Goal: Book appointment/travel/reservation

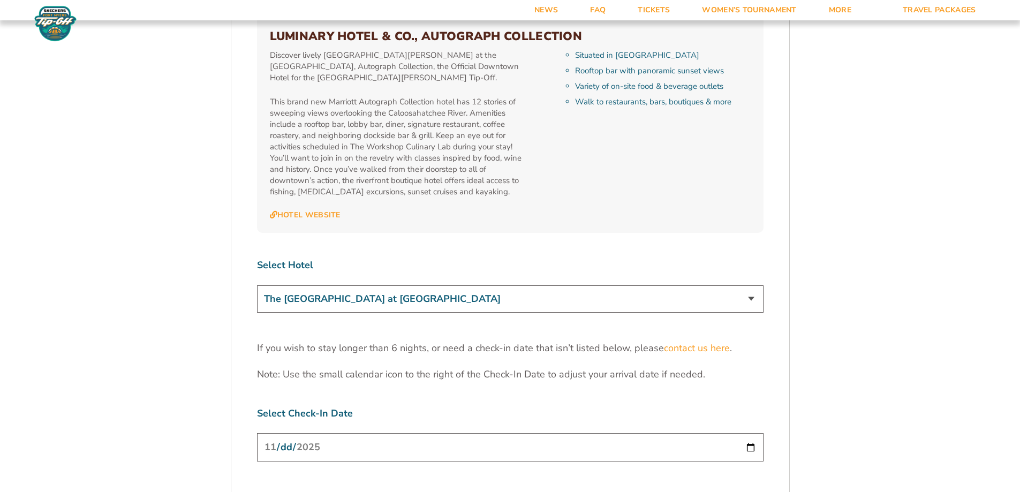
scroll to position [3107, 0]
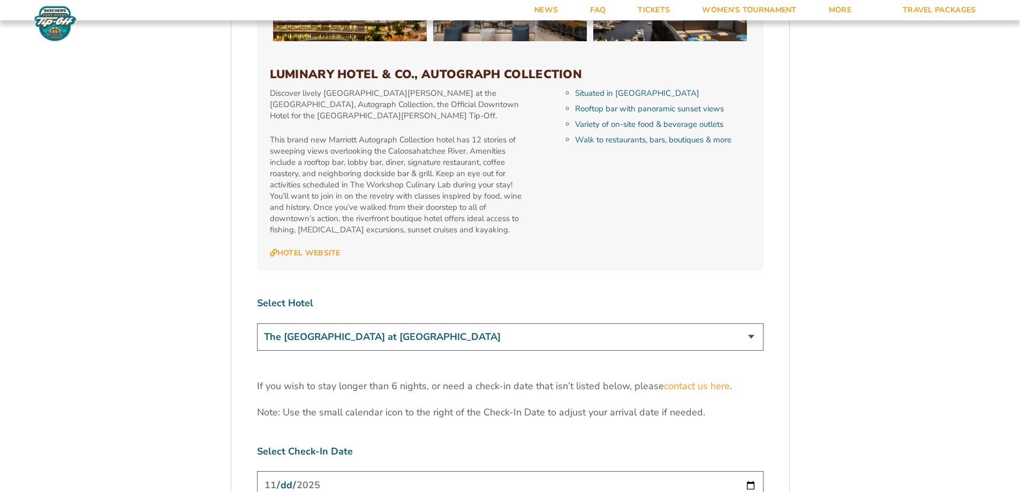
click at [747, 324] on select "The [GEOGRAPHIC_DATA] at [GEOGRAPHIC_DATA] [GEOGRAPHIC_DATA] [GEOGRAPHIC_DATA],…" at bounding box center [510, 337] width 507 height 27
select select "18762"
click at [257, 324] on select "The [GEOGRAPHIC_DATA] at [GEOGRAPHIC_DATA] [GEOGRAPHIC_DATA] [GEOGRAPHIC_DATA],…" at bounding box center [510, 337] width 507 height 27
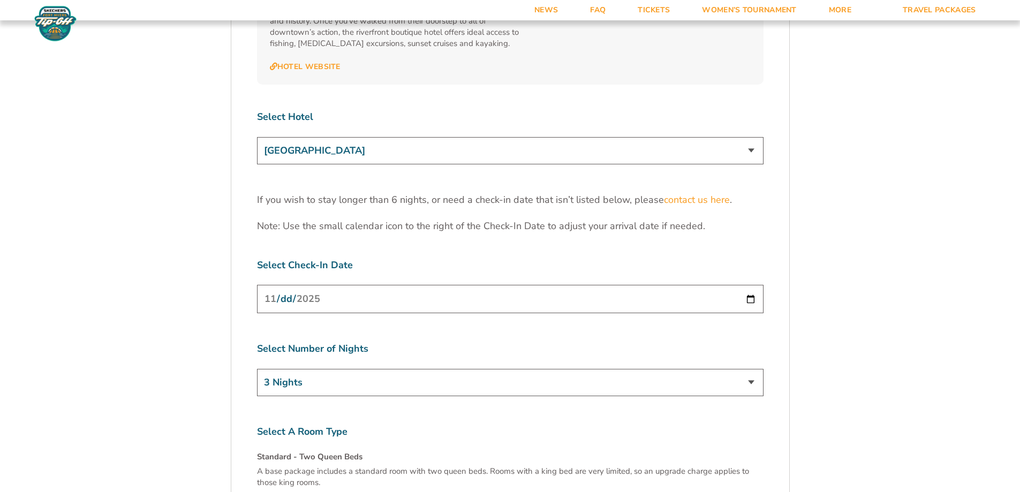
scroll to position [3321, 0]
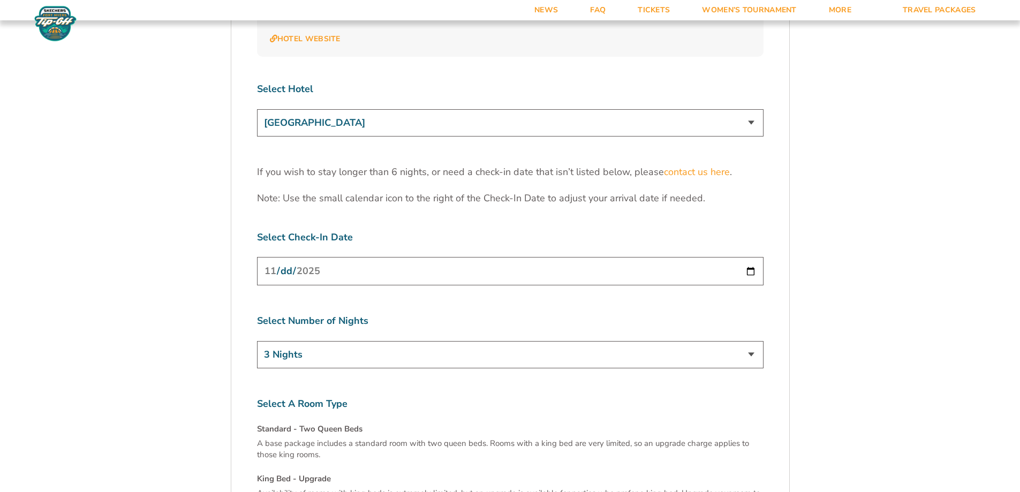
click at [750, 257] on input "[DATE]" at bounding box center [510, 271] width 507 height 28
click at [754, 341] on select "3 Nights 4 Nights 5 Nights 6 Nights" at bounding box center [510, 354] width 507 height 27
select select "4 Nights"
click at [257, 341] on select "3 Nights 4 Nights 5 Nights 6 Nights" at bounding box center [510, 354] width 507 height 27
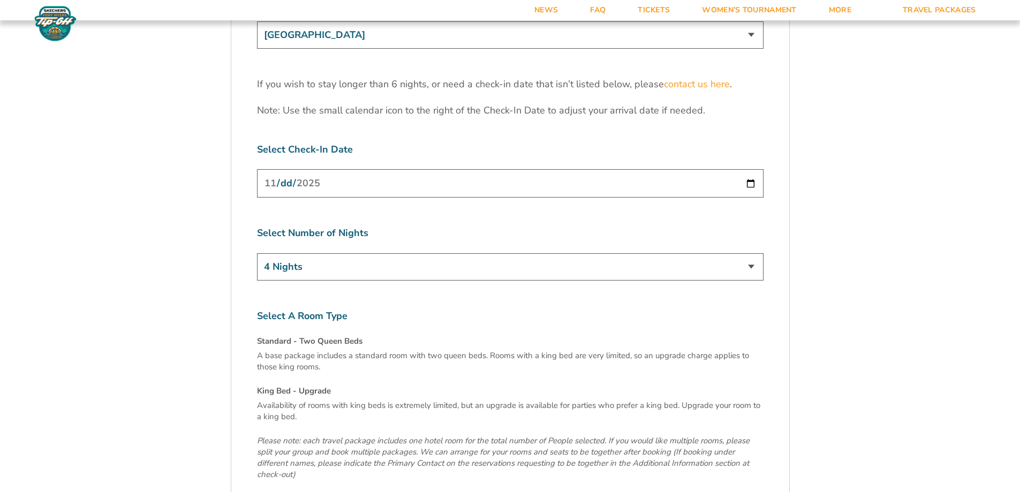
scroll to position [3589, 0]
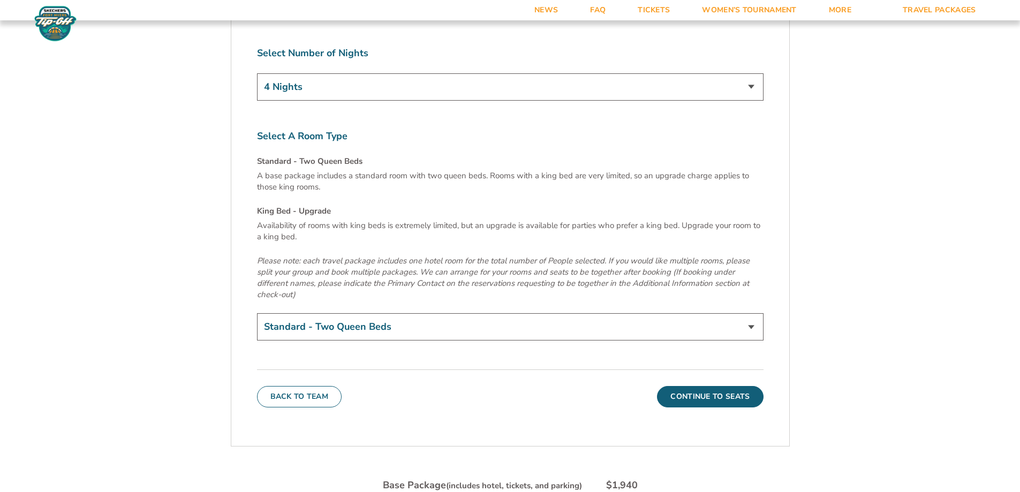
click at [347, 170] on p "A base package includes a standard room with two queen beds. Rooms with a king …" at bounding box center [510, 181] width 507 height 22
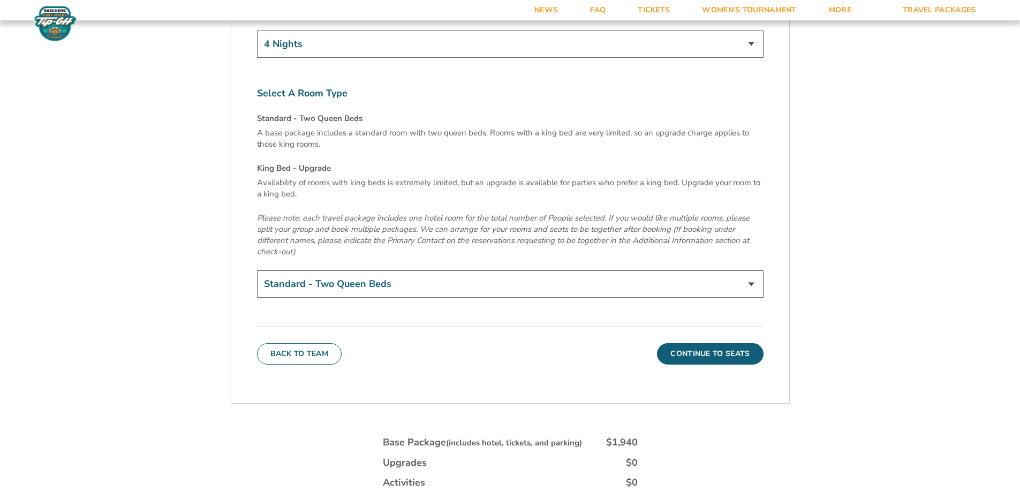
scroll to position [3696, 0]
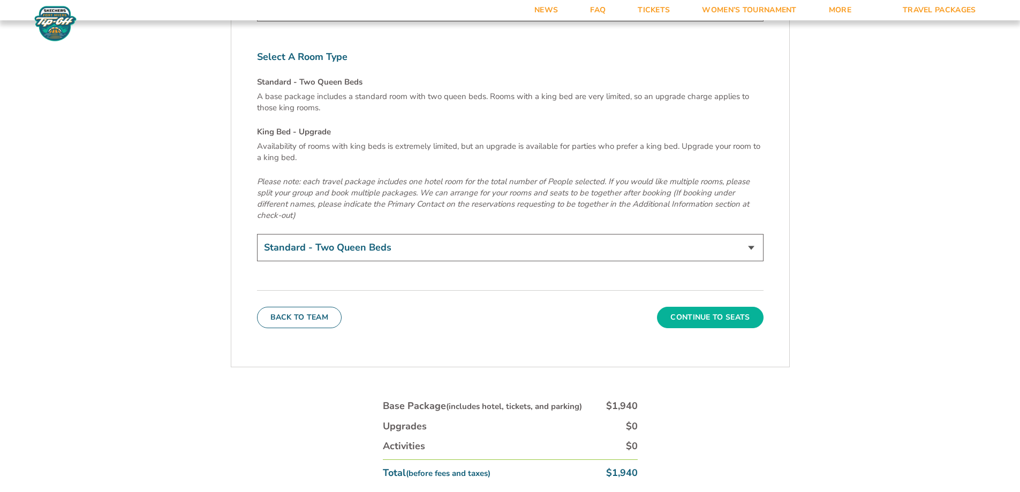
click at [679, 307] on button "Continue To Seats" at bounding box center [710, 317] width 106 height 21
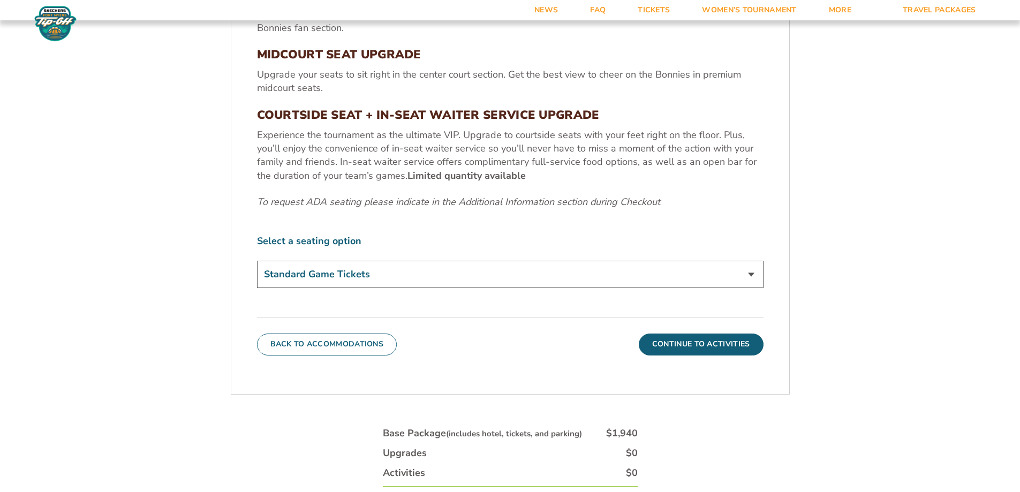
scroll to position [554, 0]
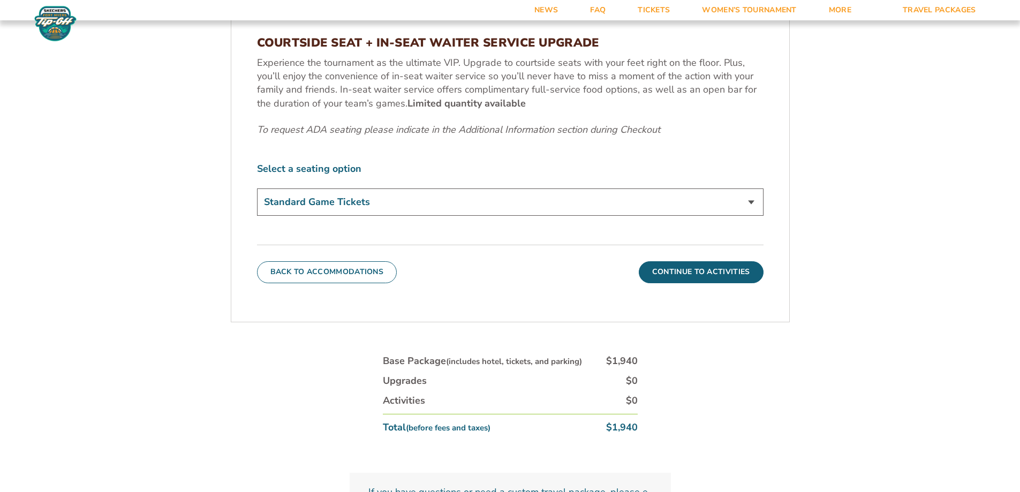
click at [749, 202] on select "Standard Game Tickets Midcourt Seat Upgrade (+$100 per person) Courtside Seat +…" at bounding box center [510, 202] width 507 height 27
select select "Midcourt Seat Upgrade"
click at [257, 189] on select "Standard Game Tickets Midcourt Seat Upgrade (+$100 per person) Courtside Seat +…" at bounding box center [510, 202] width 507 height 27
click at [664, 274] on button "Continue To Activities" at bounding box center [701, 271] width 125 height 21
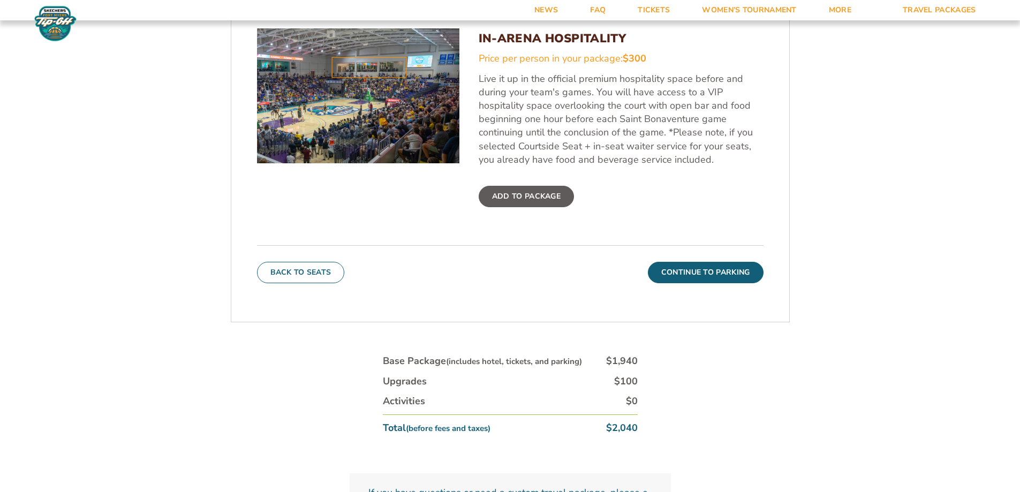
scroll to position [501, 0]
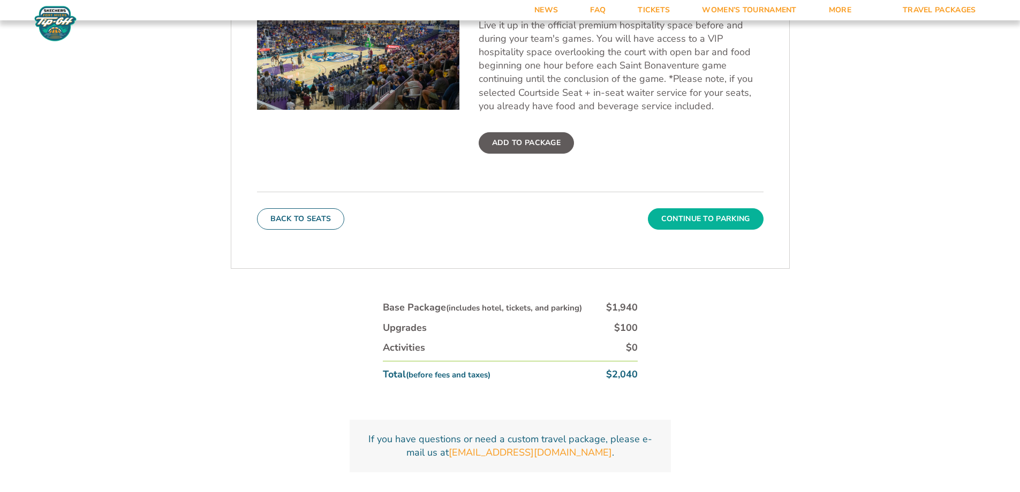
click at [675, 217] on button "Continue To Parking" at bounding box center [706, 218] width 116 height 21
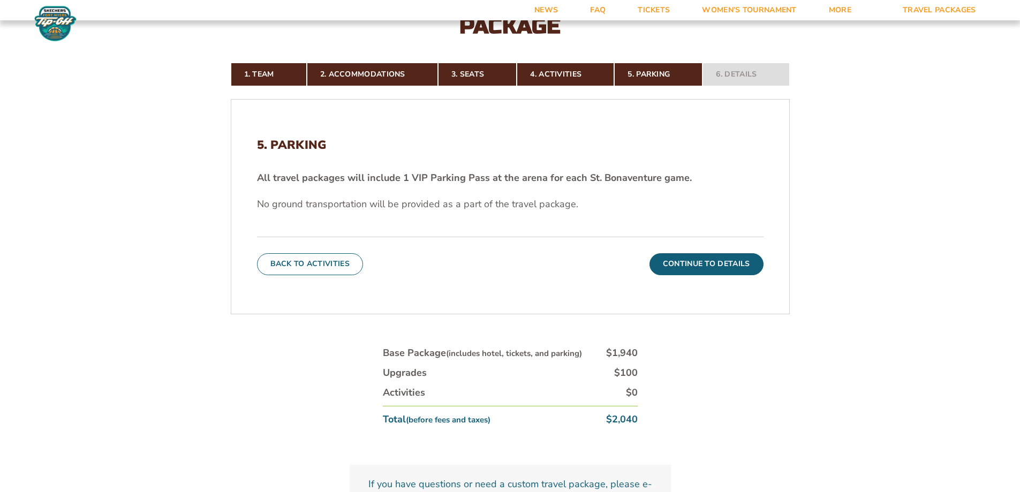
scroll to position [394, 0]
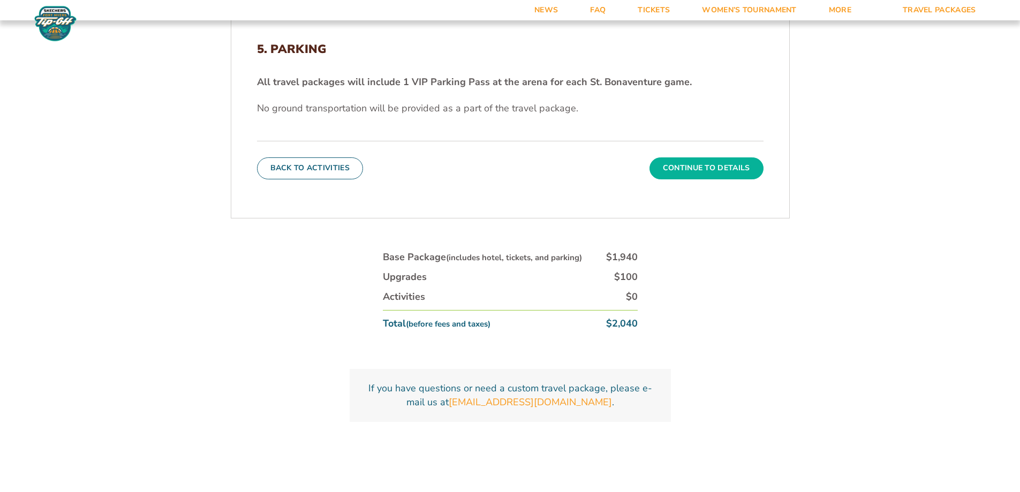
click at [684, 168] on button "Continue To Details" at bounding box center [707, 167] width 114 height 21
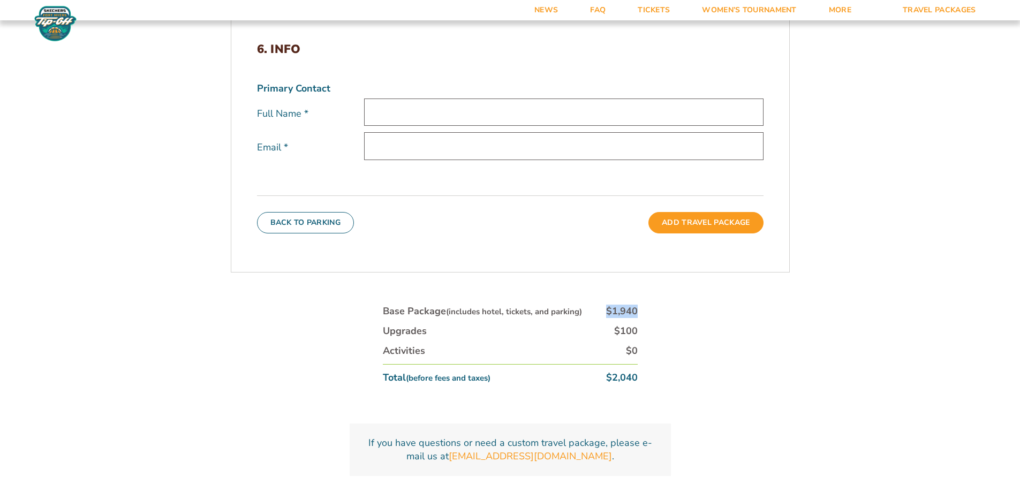
drag, startPoint x: 605, startPoint y: 307, endPoint x: 640, endPoint y: 322, distance: 37.9
click at [639, 315] on div "Base Package (includes hotel, tickets, and parking) $1,940 Upgrades $100 Activi…" at bounding box center [511, 348] width 268 height 100
drag, startPoint x: 611, startPoint y: 375, endPoint x: 629, endPoint y: 378, distance: 18.9
click at [629, 378] on div "$2,040" at bounding box center [622, 377] width 32 height 13
drag, startPoint x: 471, startPoint y: 311, endPoint x: 549, endPoint y: 311, distance: 77.7
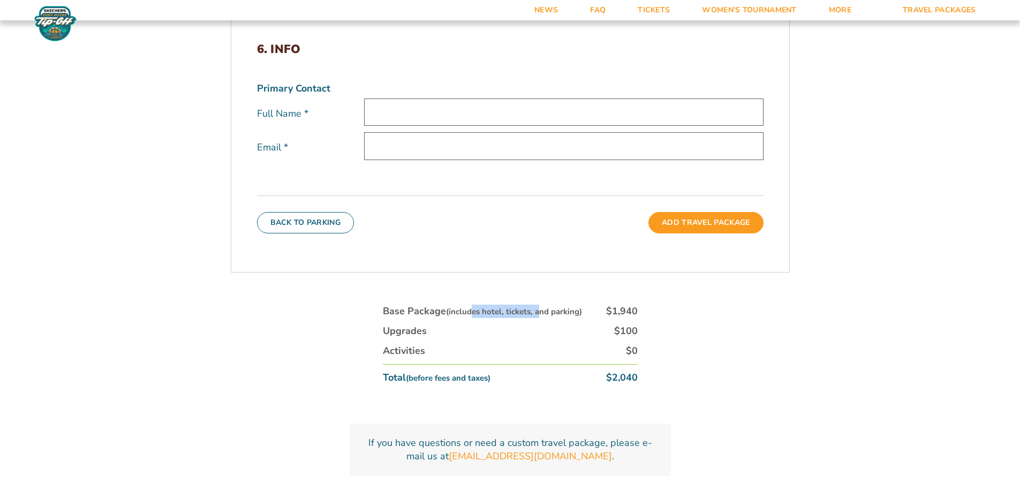
click at [543, 311] on small "(includes hotel, tickets, and parking)" at bounding box center [514, 311] width 136 height 11
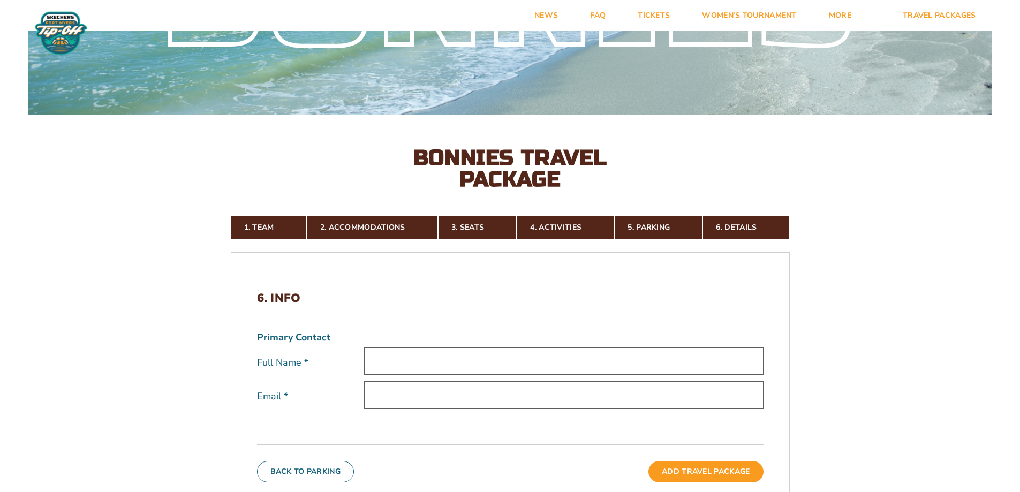
scroll to position [0, 0]
